Goal: Use online tool/utility: Utilize a website feature to perform a specific function

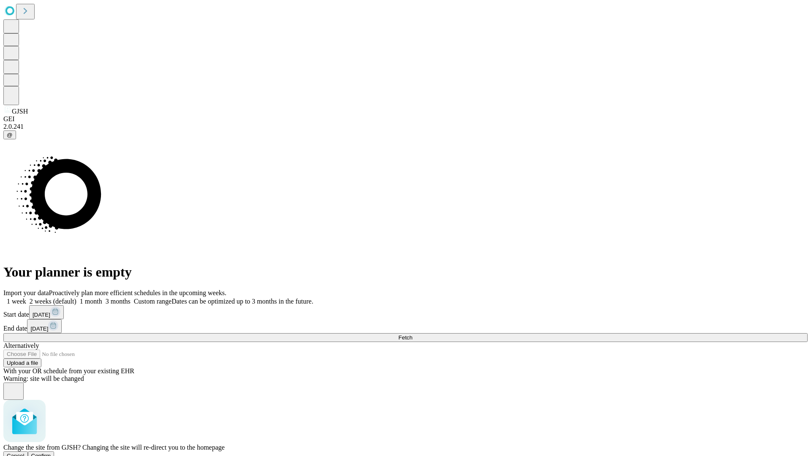
click at [51, 453] on span "Confirm" at bounding box center [41, 456] width 20 height 6
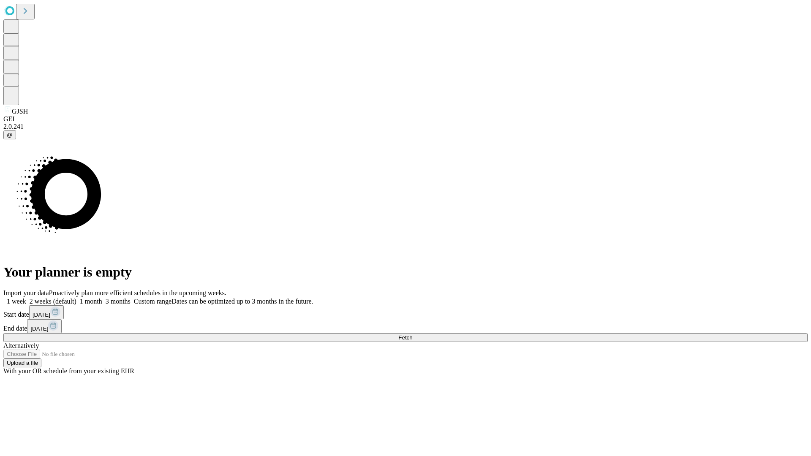
click at [26, 298] on label "1 week" at bounding box center [14, 301] width 23 height 7
click at [412, 334] on span "Fetch" at bounding box center [405, 337] width 14 height 6
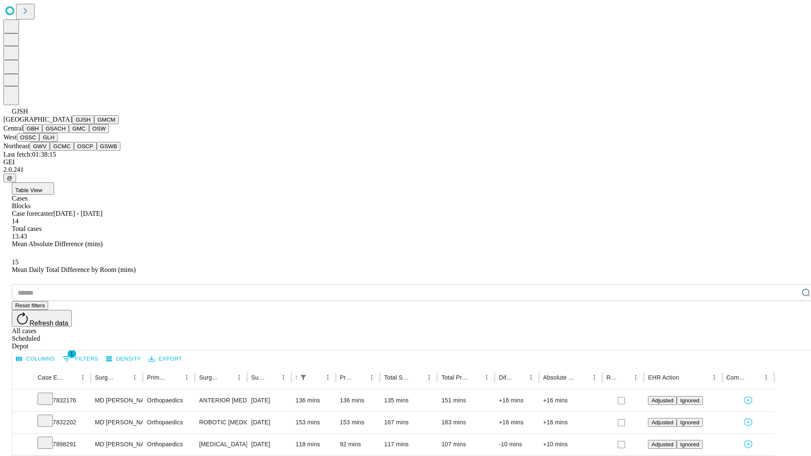
click at [94, 124] on button "GMCM" at bounding box center [106, 119] width 24 height 9
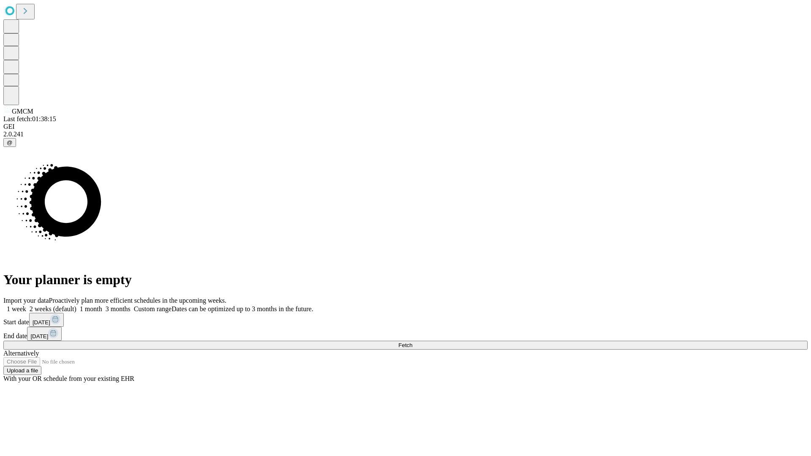
click at [412, 342] on span "Fetch" at bounding box center [405, 345] width 14 height 6
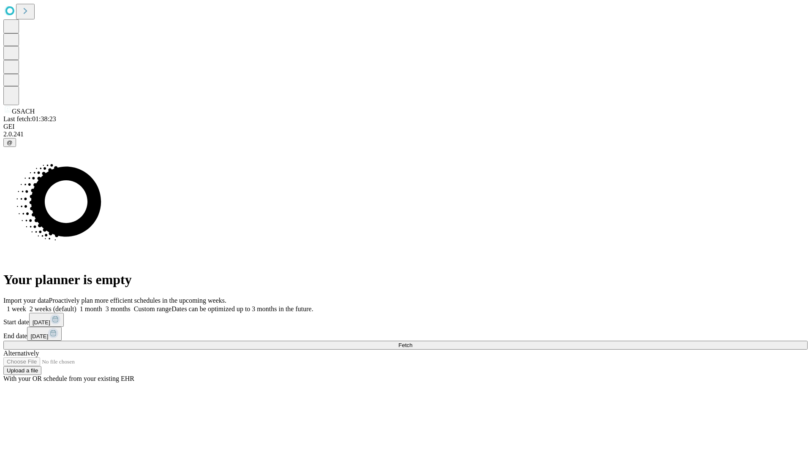
click at [26, 305] on label "1 week" at bounding box center [14, 308] width 23 height 7
click at [412, 342] on span "Fetch" at bounding box center [405, 345] width 14 height 6
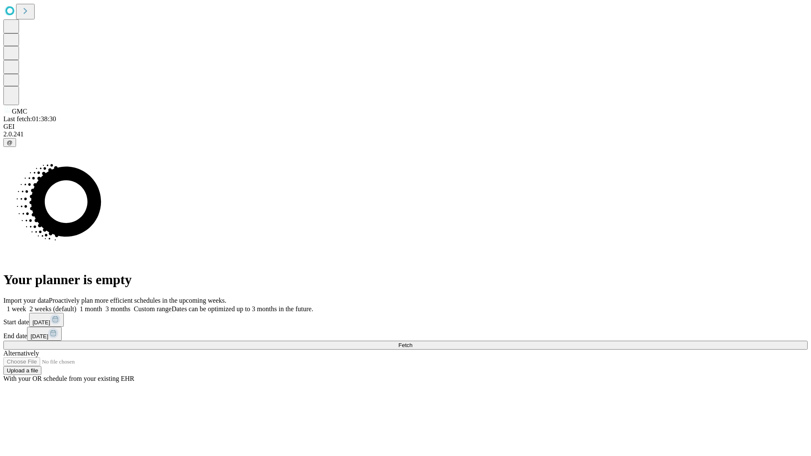
click at [26, 305] on label "1 week" at bounding box center [14, 308] width 23 height 7
click at [412, 342] on span "Fetch" at bounding box center [405, 345] width 14 height 6
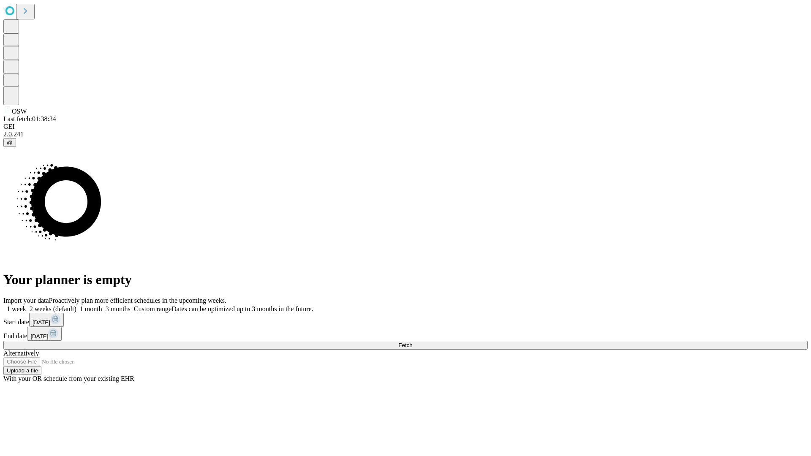
click at [26, 305] on label "1 week" at bounding box center [14, 308] width 23 height 7
click at [412, 342] on span "Fetch" at bounding box center [405, 345] width 14 height 6
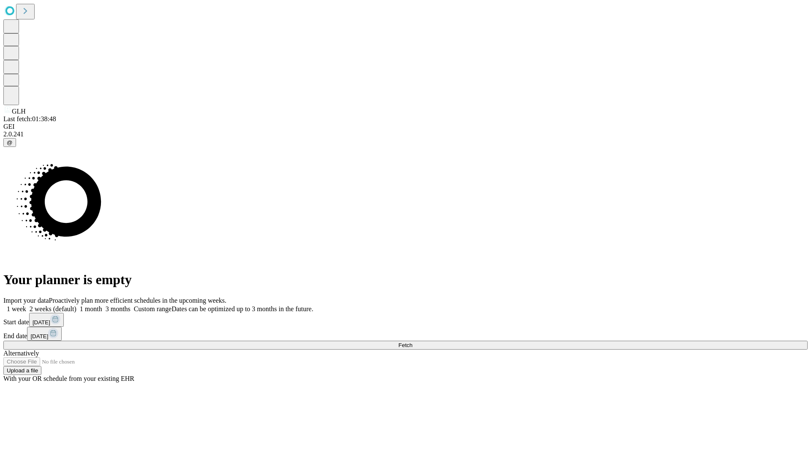
click at [412, 342] on span "Fetch" at bounding box center [405, 345] width 14 height 6
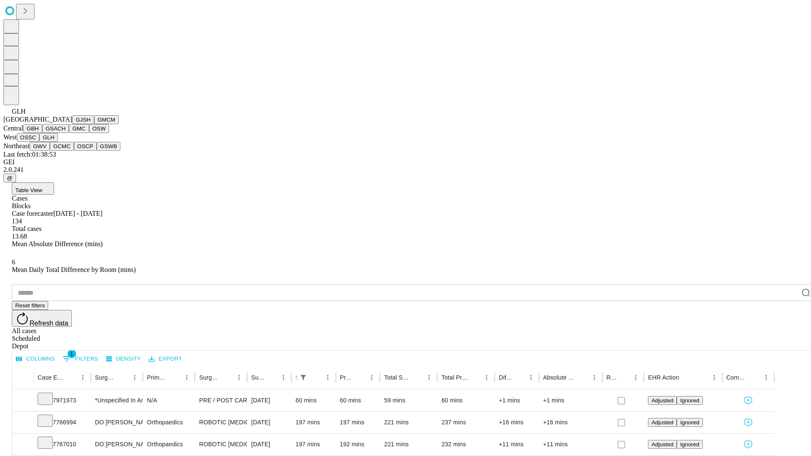
click at [50, 151] on button "GWV" at bounding box center [40, 146] width 20 height 9
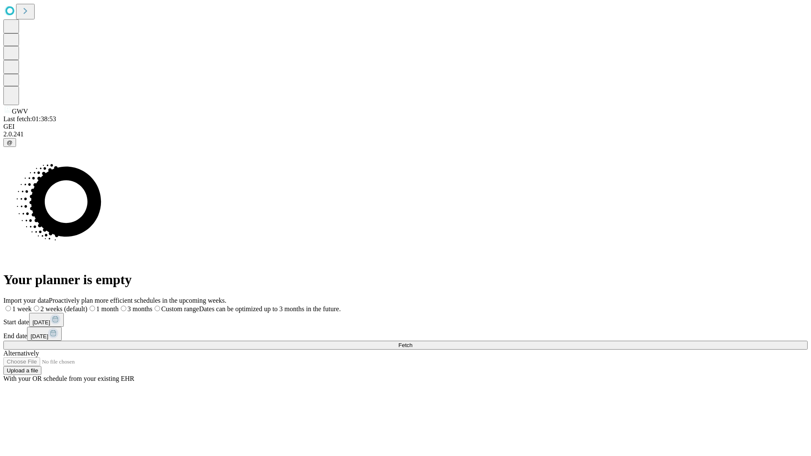
click at [32, 305] on label "1 week" at bounding box center [17, 308] width 28 height 7
click at [412, 342] on span "Fetch" at bounding box center [405, 345] width 14 height 6
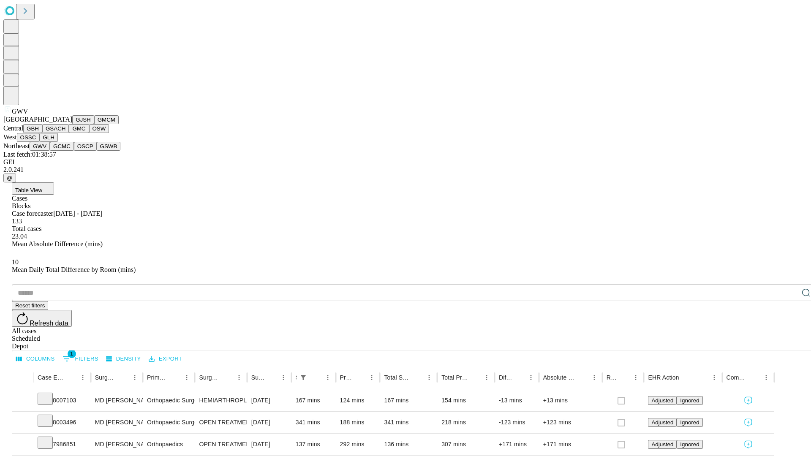
click at [65, 151] on button "GCMC" at bounding box center [62, 146] width 24 height 9
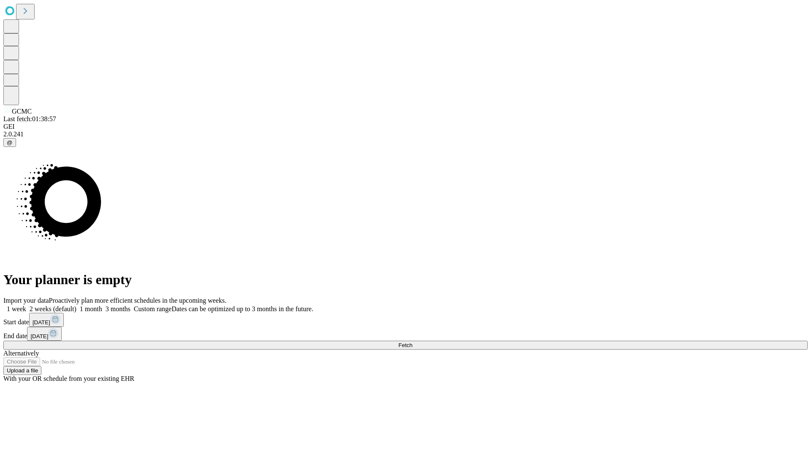
click at [26, 305] on label "1 week" at bounding box center [14, 308] width 23 height 7
click at [412, 342] on span "Fetch" at bounding box center [405, 345] width 14 height 6
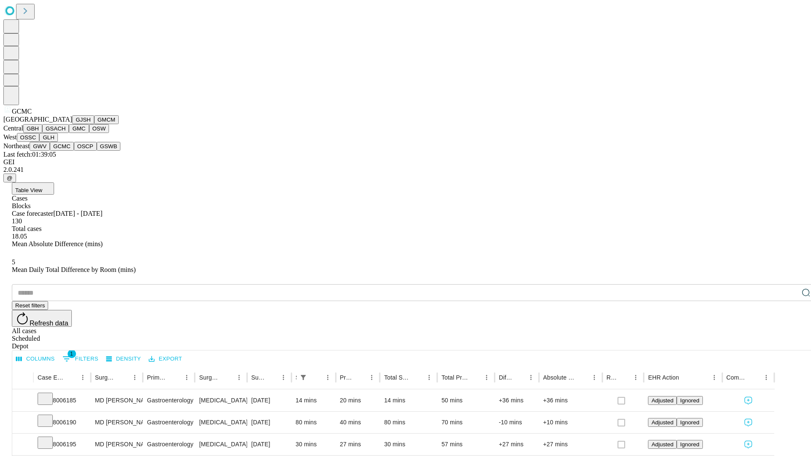
click at [74, 151] on button "OSCP" at bounding box center [85, 146] width 23 height 9
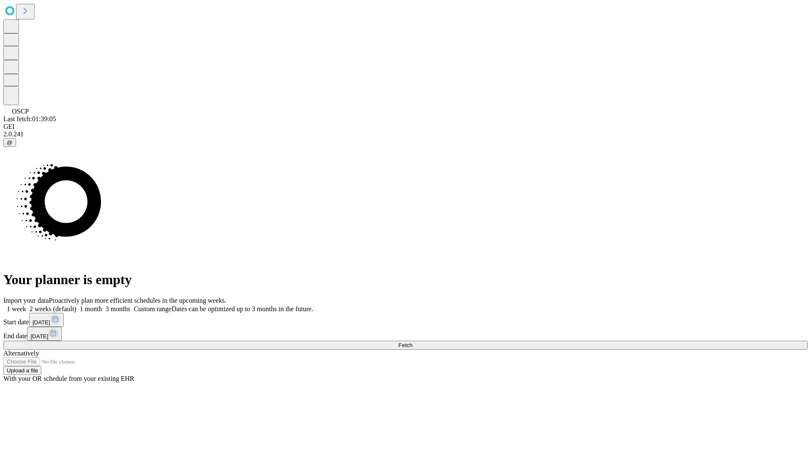
click at [26, 305] on label "1 week" at bounding box center [14, 308] width 23 height 7
click at [412, 342] on span "Fetch" at bounding box center [405, 345] width 14 height 6
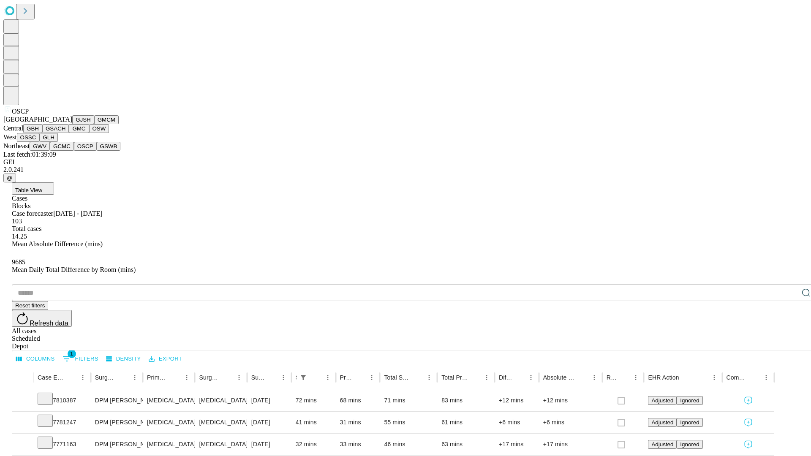
click at [97, 151] on button "GSWB" at bounding box center [109, 146] width 24 height 9
